Goal: Task Accomplishment & Management: Use online tool/utility

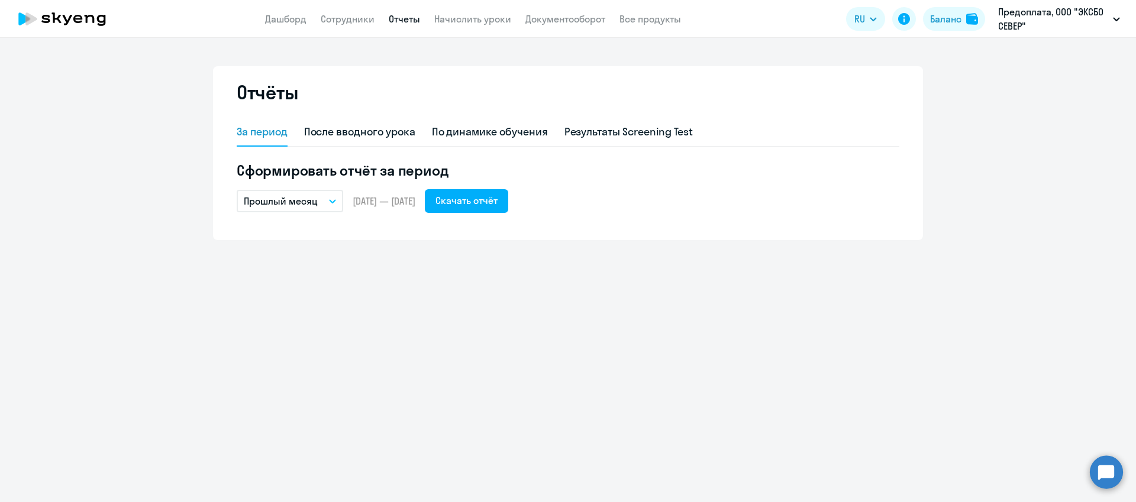
click at [344, 33] on app-header "Дашборд Сотрудники Отчеты Начислить уроки Документооборот Все продукты Дашборд …" at bounding box center [568, 19] width 1136 height 38
click at [356, 15] on link "Сотрудники" at bounding box center [348, 19] width 54 height 12
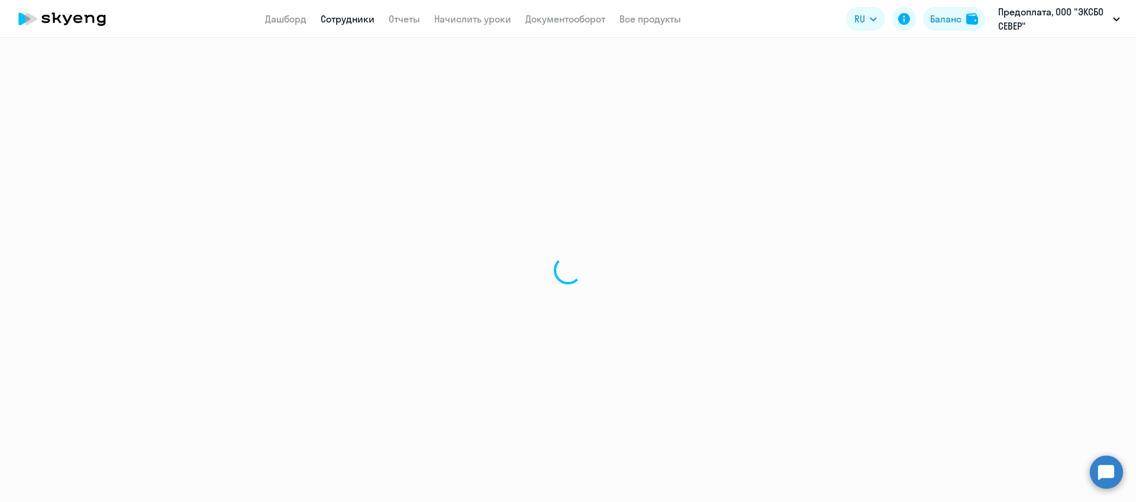
select select "30"
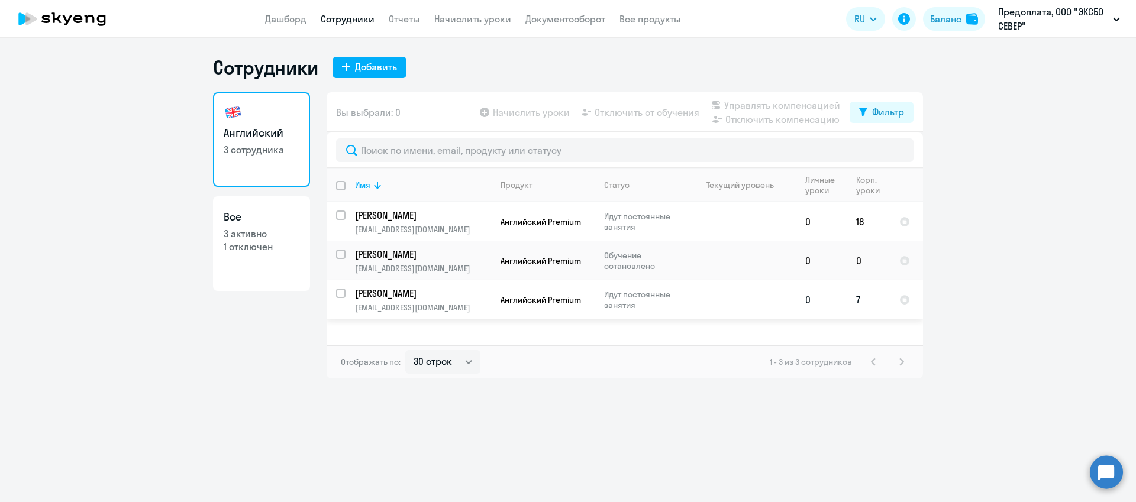
click at [425, 287] on p "[PERSON_NAME]" at bounding box center [422, 293] width 134 height 13
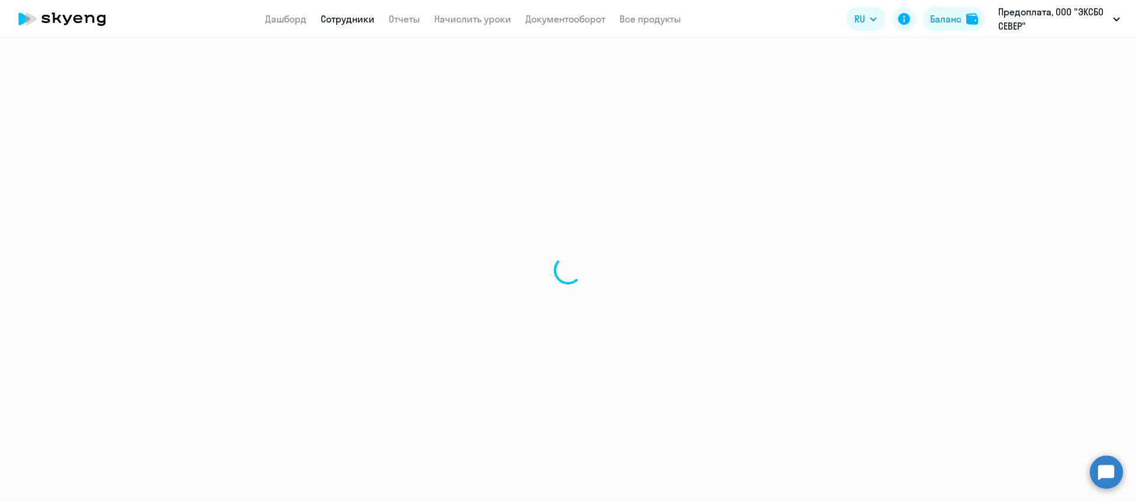
select select "english"
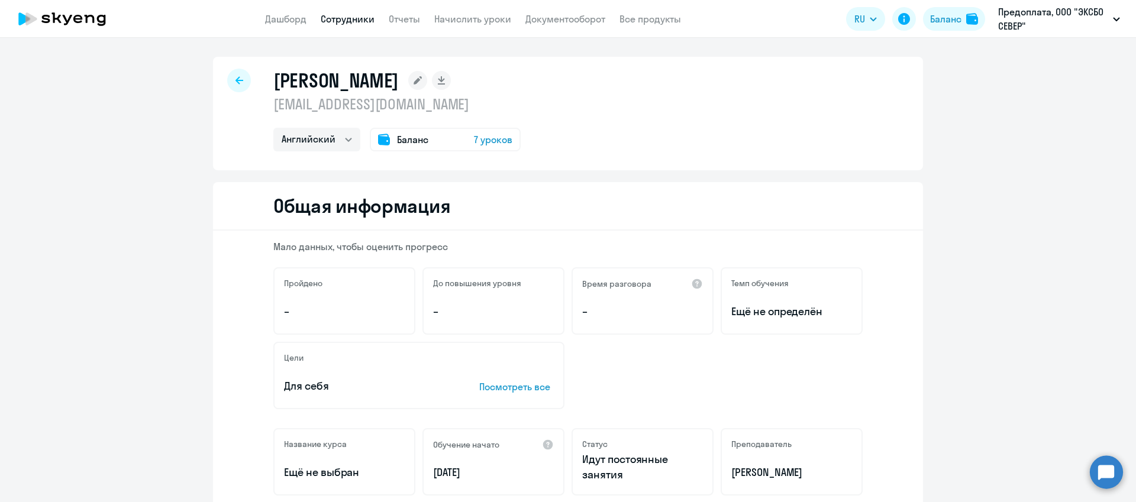
click at [110, 15] on icon at bounding box center [62, 19] width 104 height 30
select select "30"
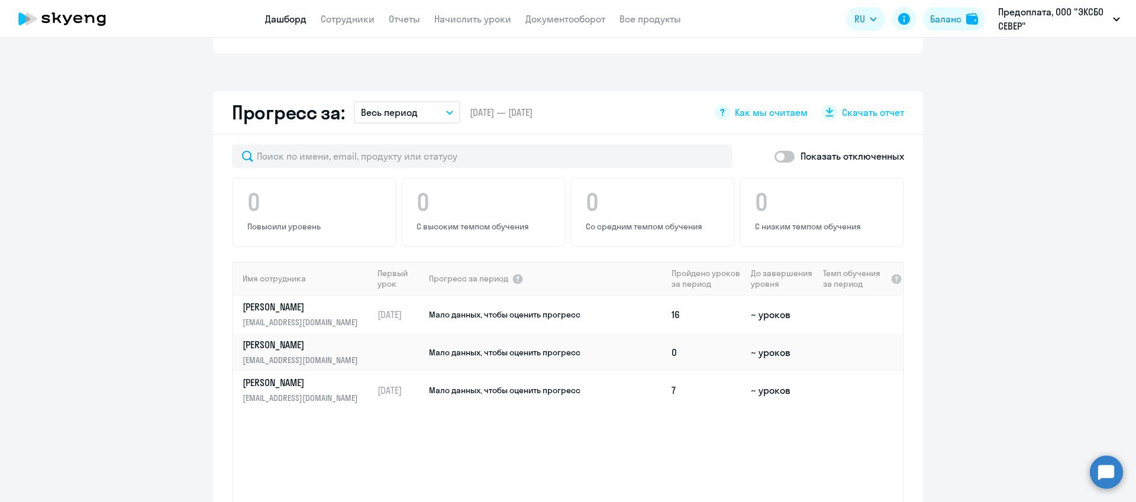
scroll to position [636, 0]
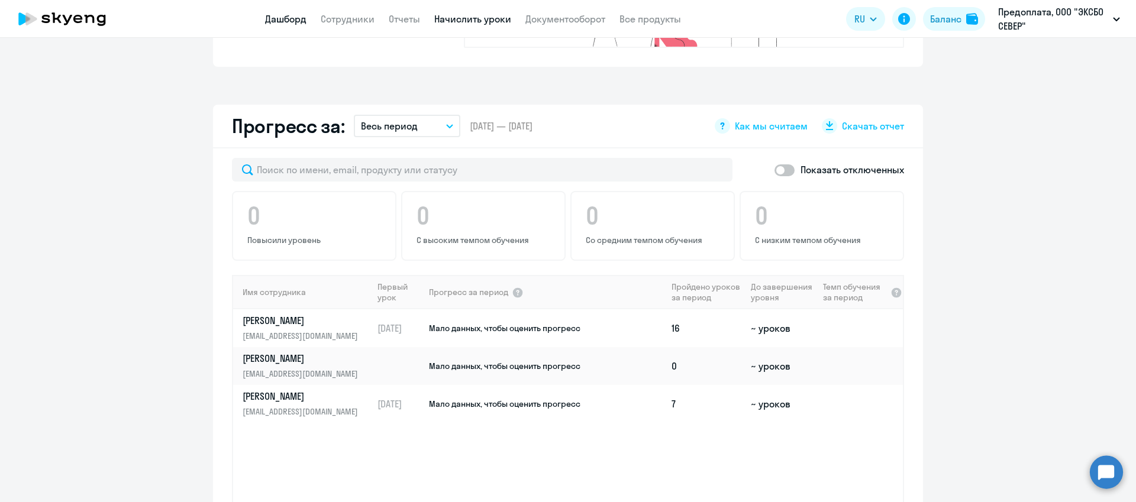
click at [485, 19] on link "Начислить уроки" at bounding box center [472, 19] width 77 height 12
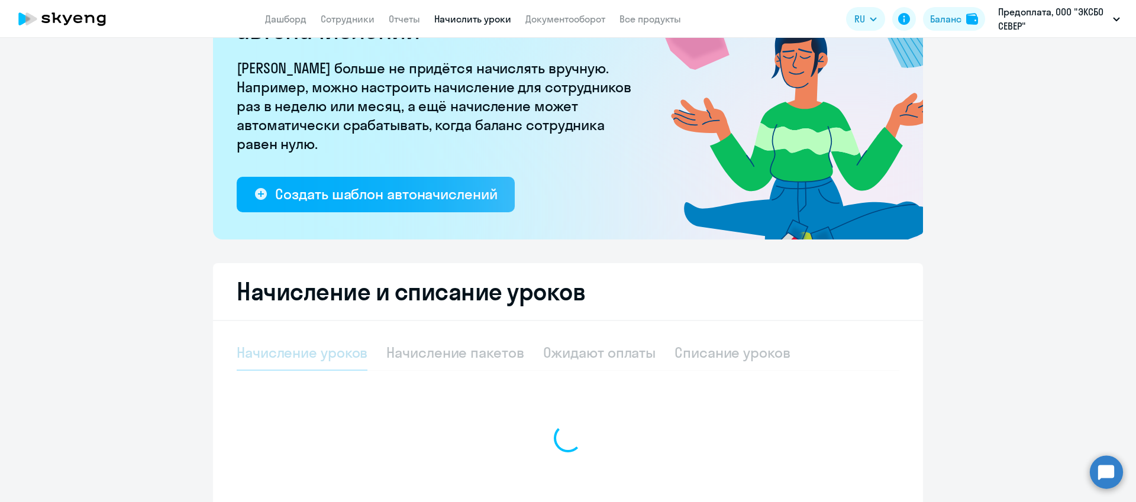
select select "10"
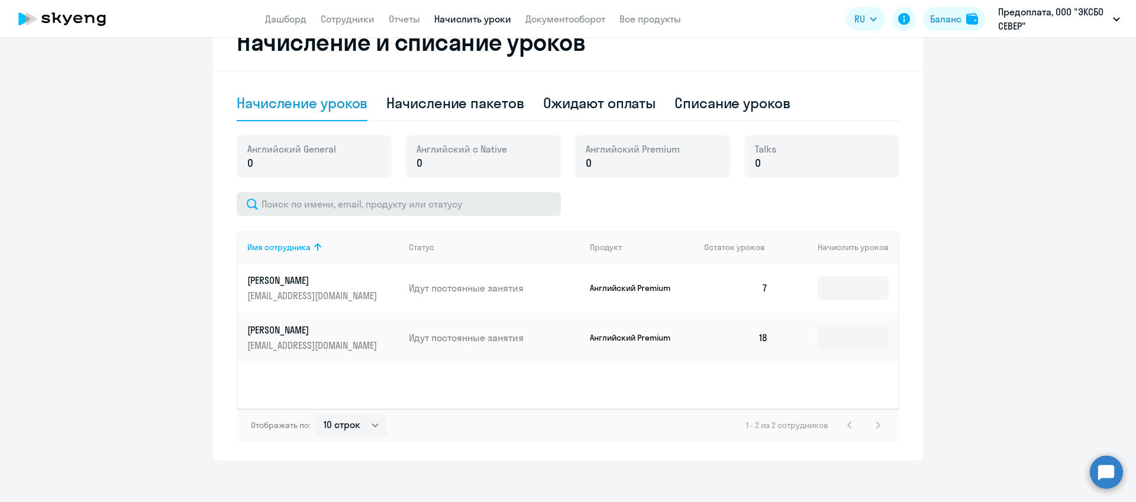
scroll to position [347, 0]
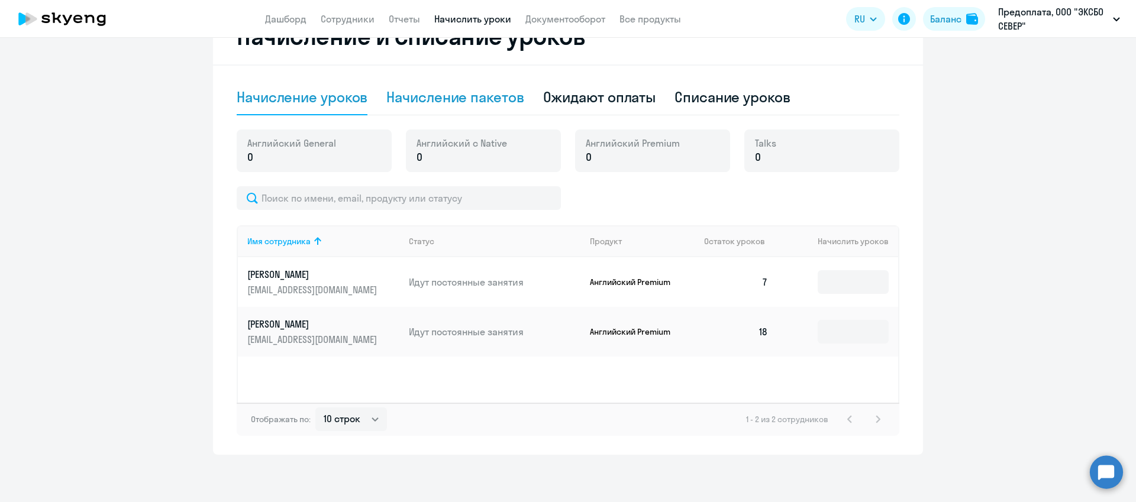
click at [482, 109] on div "Начисление пакетов" at bounding box center [454, 98] width 137 height 36
select select "10"
